Goal: Task Accomplishment & Management: Manage account settings

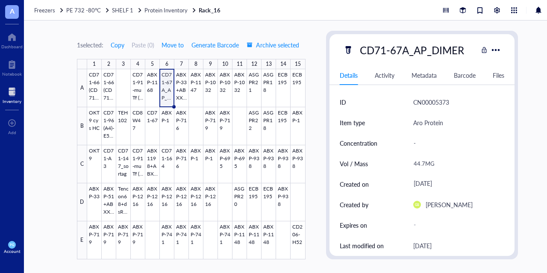
click at [13, 92] on div at bounding box center [12, 92] width 19 height 14
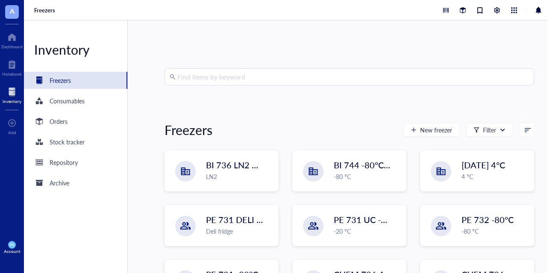
click at [217, 78] on input "search" at bounding box center [352, 77] width 351 height 16
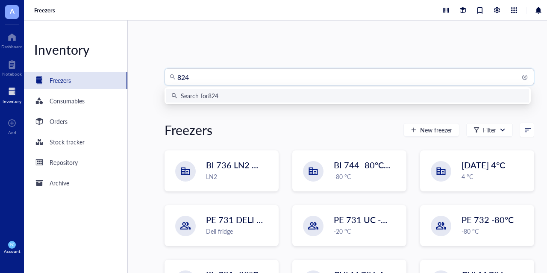
type input "8249"
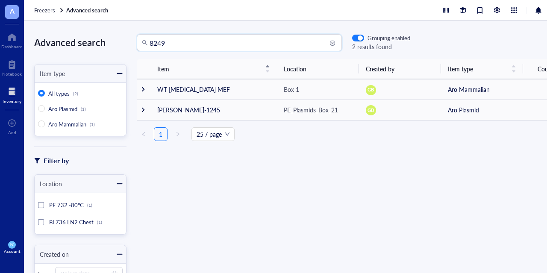
click at [192, 41] on input "8249" at bounding box center [242, 43] width 187 height 16
type input "8429"
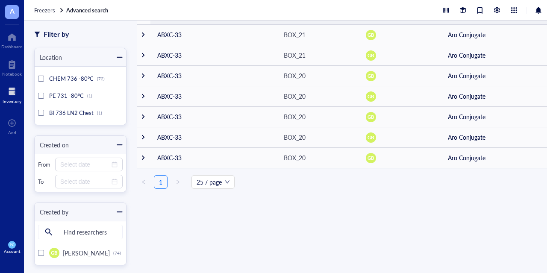
scroll to position [171, 0]
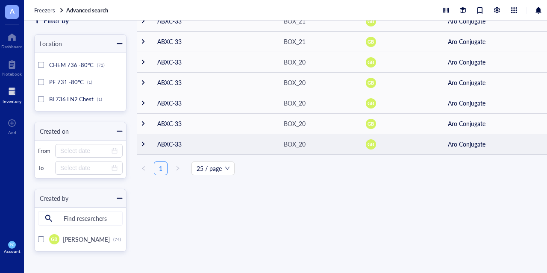
click at [142, 142] on div at bounding box center [143, 144] width 6 height 6
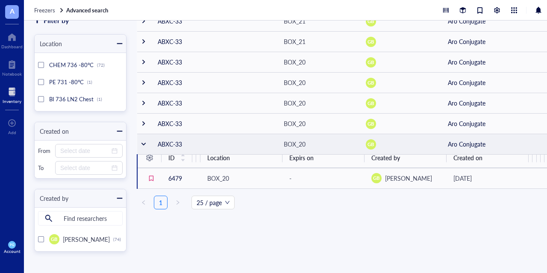
click at [142, 142] on div at bounding box center [143, 144] width 6 height 6
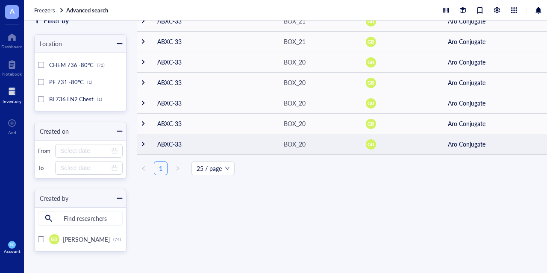
scroll to position [0, 0]
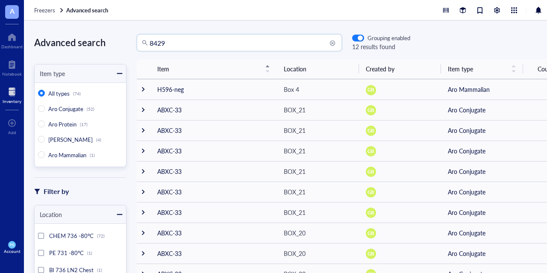
drag, startPoint x: 181, startPoint y: 47, endPoint x: 126, endPoint y: 44, distance: 55.6
click at [126, 44] on div "Advanced search Item type All types (74) Aro Conjugate (52) Aro Protein (17) Ar…" at bounding box center [297, 146] width 547 height 252
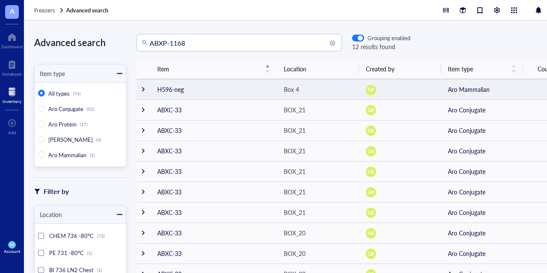
type input "ABXP-1168"
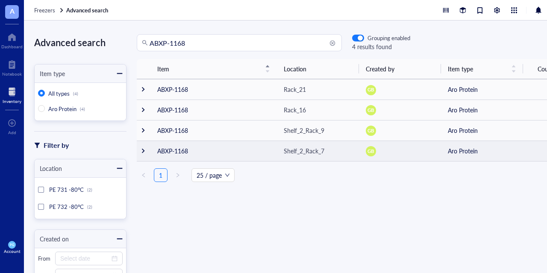
click at [141, 149] on div at bounding box center [143, 151] width 6 height 6
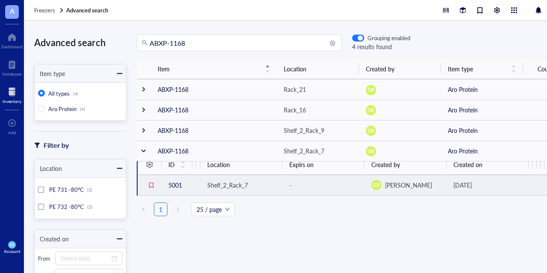
click at [173, 186] on td "5001" at bounding box center [176, 185] width 31 height 20
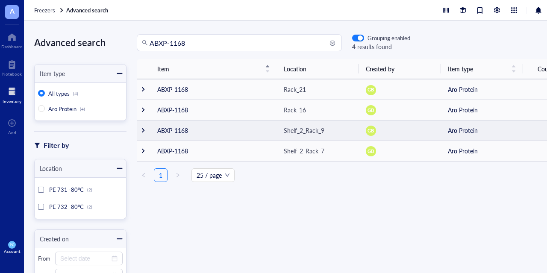
click at [142, 131] on div at bounding box center [143, 130] width 6 height 6
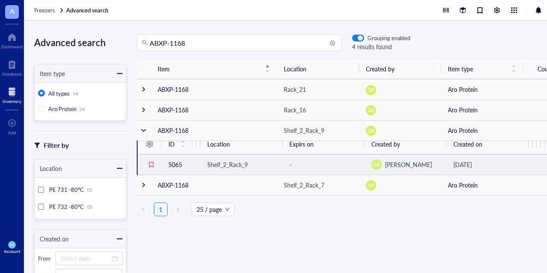
click at [170, 164] on td "5065" at bounding box center [176, 164] width 31 height 20
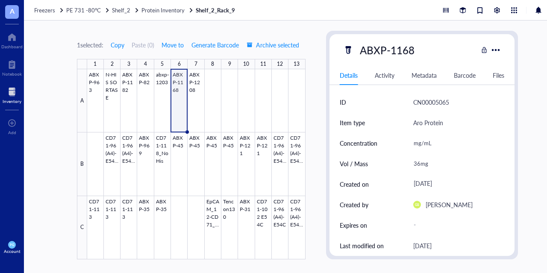
click at [15, 94] on div at bounding box center [12, 92] width 19 height 14
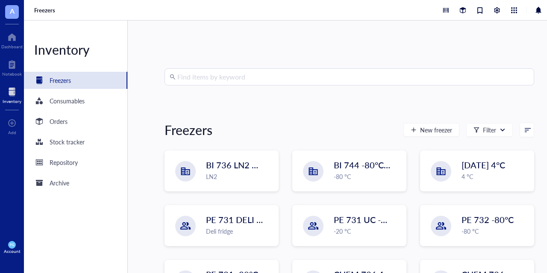
click at [208, 73] on input "search" at bounding box center [352, 77] width 351 height 16
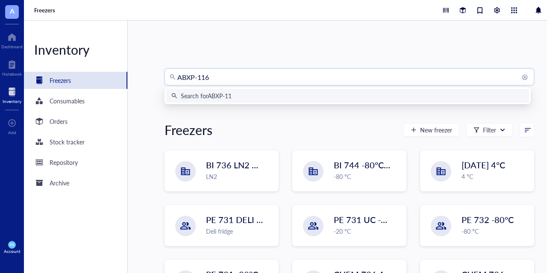
type input "ABXP-1168"
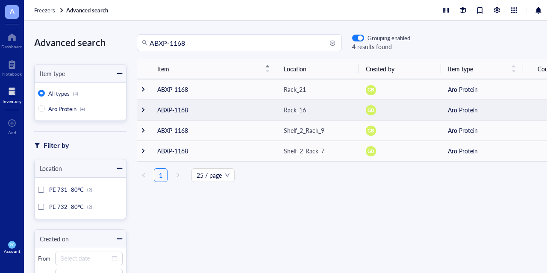
click at [147, 111] on td at bounding box center [144, 110] width 14 height 20
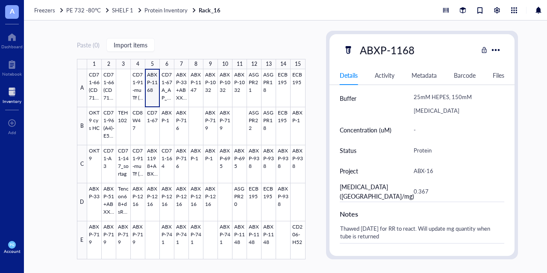
scroll to position [299, 0]
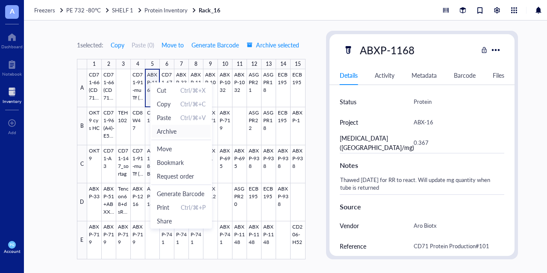
click at [172, 131] on span "Archive" at bounding box center [167, 130] width 20 height 9
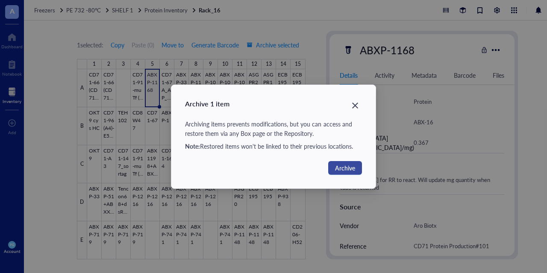
click at [352, 170] on span "Archive" at bounding box center [345, 167] width 20 height 9
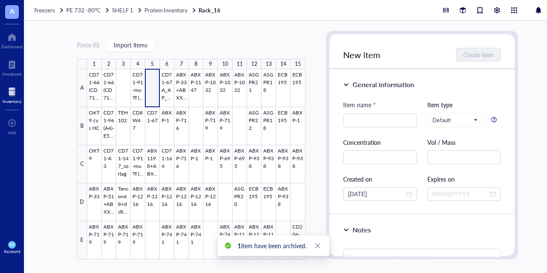
click at [50, 123] on div "Paste ( 0 ) Import items 1 2 3 4 5 6 7 8 9 10 11 12 13 14 15 A B C D E CD71-66 …" at bounding box center [297, 146] width 547 height 252
